Goal: Task Accomplishment & Management: Manage account settings

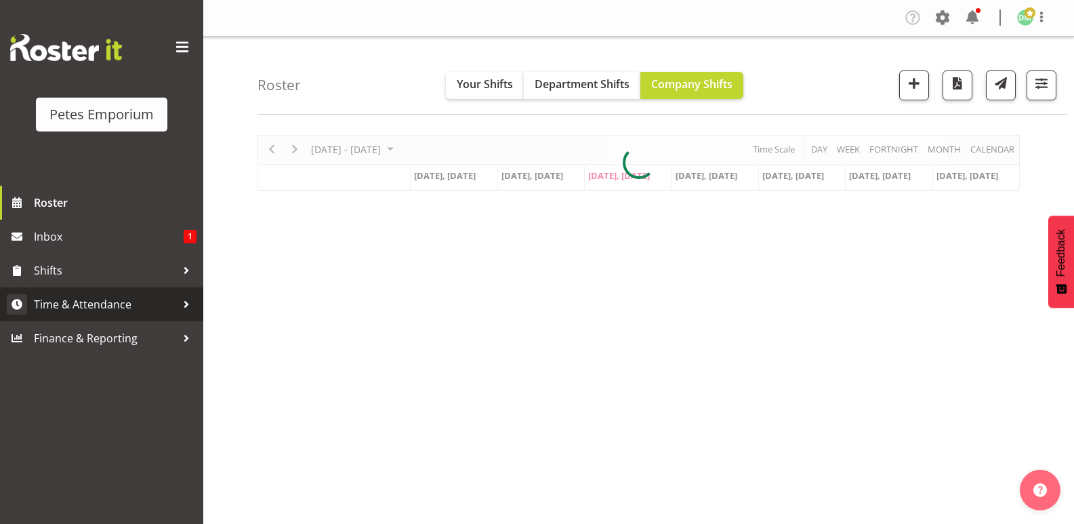
click at [107, 308] on span "Time & Attendance" at bounding box center [105, 304] width 142 height 20
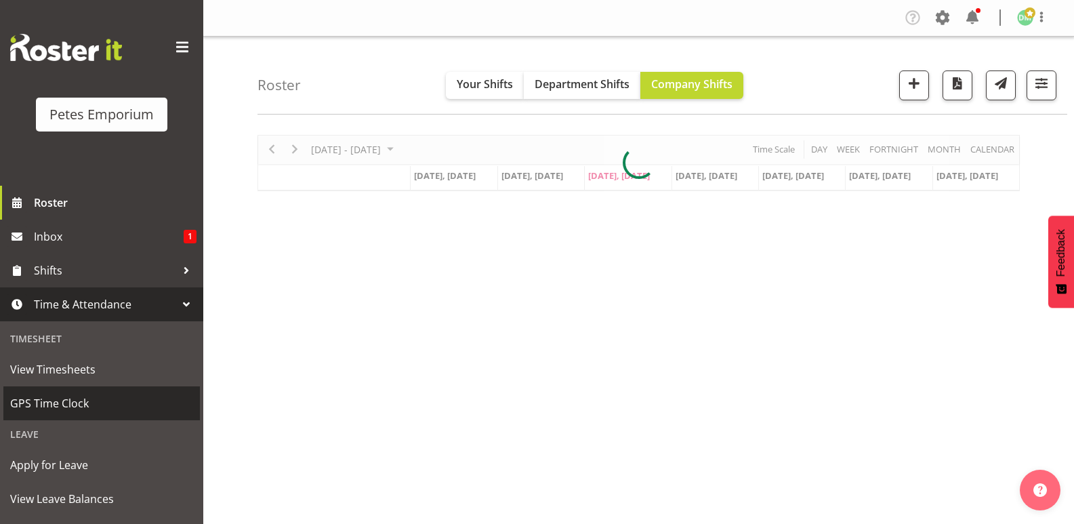
click at [71, 399] on span "GPS Time Clock" at bounding box center [101, 403] width 183 height 20
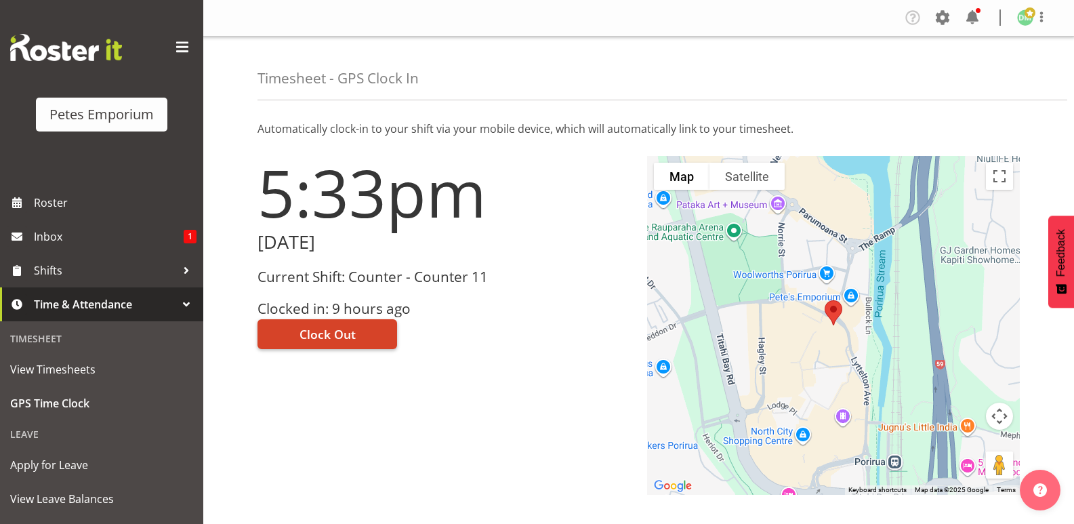
click at [341, 320] on button "Clock Out" at bounding box center [327, 334] width 140 height 30
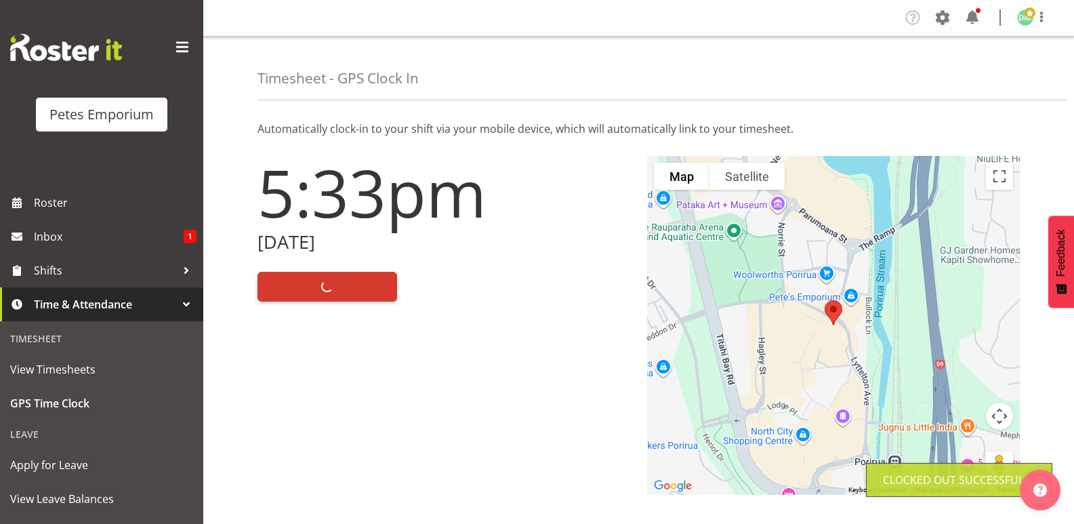
click at [1032, 20] on img at bounding box center [1025, 17] width 16 height 16
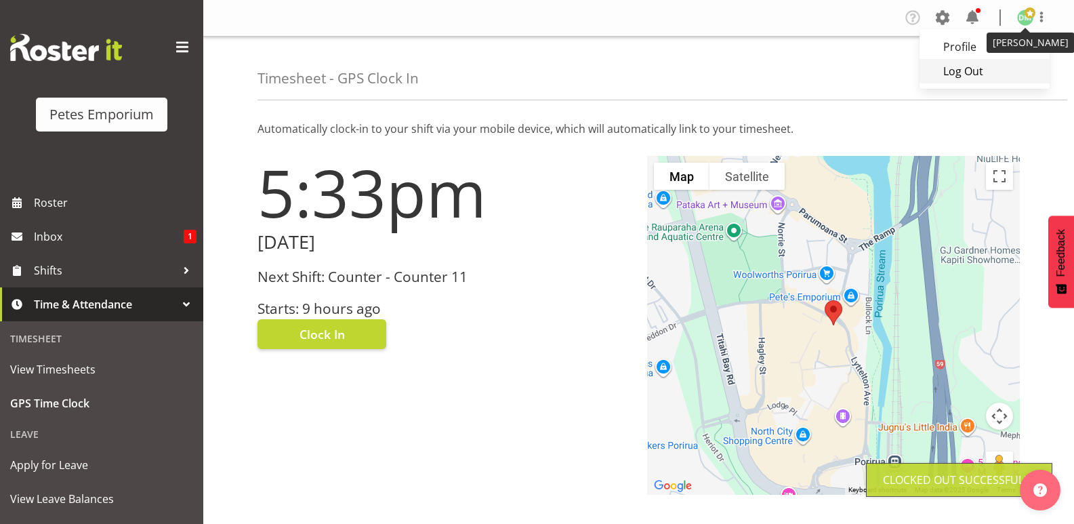
click at [963, 71] on link "Log Out" at bounding box center [984, 71] width 130 height 24
